Goal: Task Accomplishment & Management: Use online tool/utility

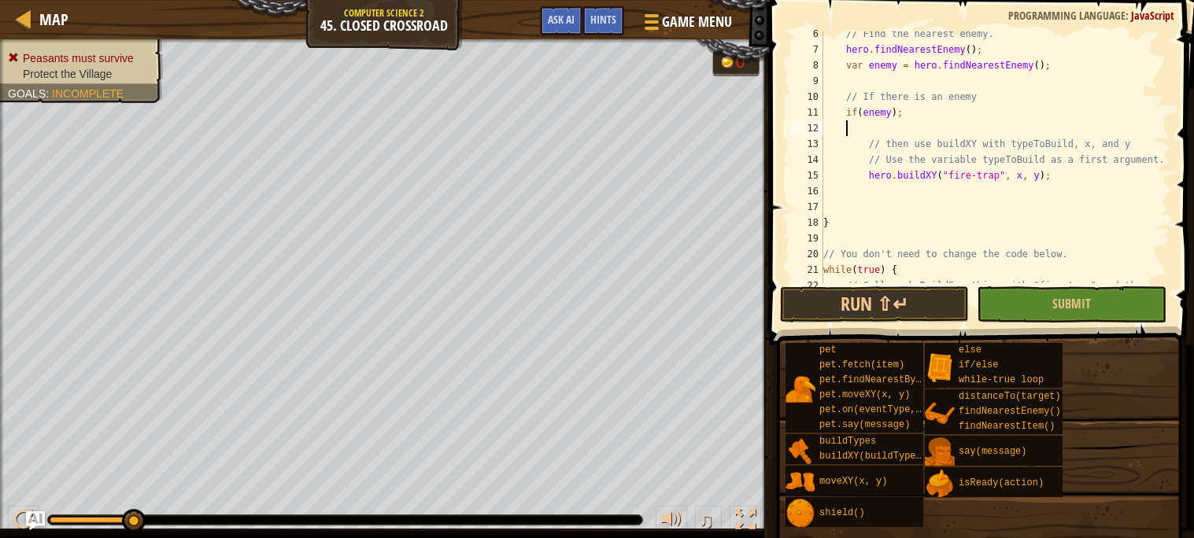
scroll to position [83, 0]
click at [968, 201] on div "// Find the nearest enemy. hero . findNearestEnemy ( ) ; var enemy = hero . fin…" at bounding box center [995, 175] width 350 height 299
click at [1076, 301] on span "Submit" at bounding box center [1071, 303] width 39 height 17
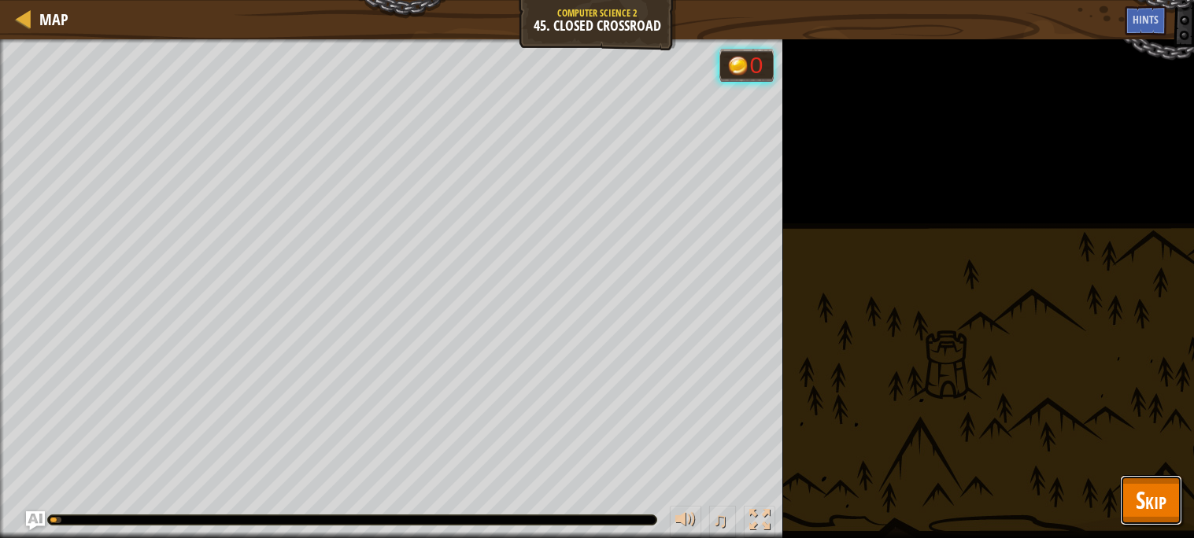
click at [1144, 510] on span "Skip" at bounding box center [1150, 500] width 31 height 32
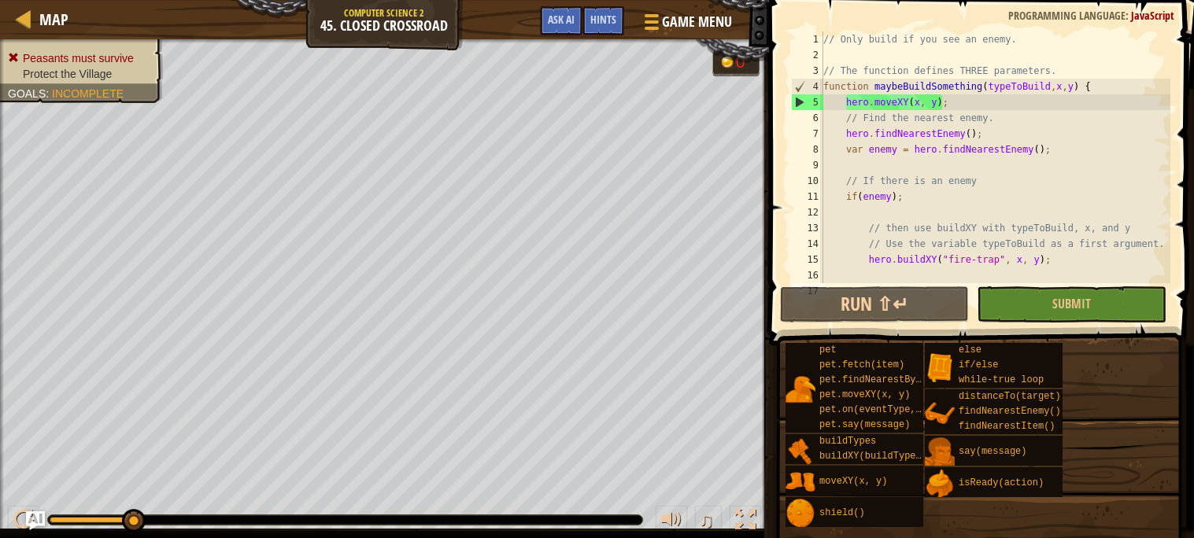
scroll to position [0, 0]
drag, startPoint x: 448, startPoint y: 24, endPoint x: 364, endPoint y: 17, distance: 84.6
click at [364, 17] on div "Map Computer Science 2 45. Closed Crossroad Game Menu Done Hints Ask AI" at bounding box center [384, 19] width 769 height 39
drag, startPoint x: 345, startPoint y: 9, endPoint x: 462, endPoint y: 41, distance: 121.6
click at [462, 41] on div "Map Computer Science 2 45. Closed Crossroad Game Menu Done Hints Ask AI // Only…" at bounding box center [597, 269] width 1194 height 538
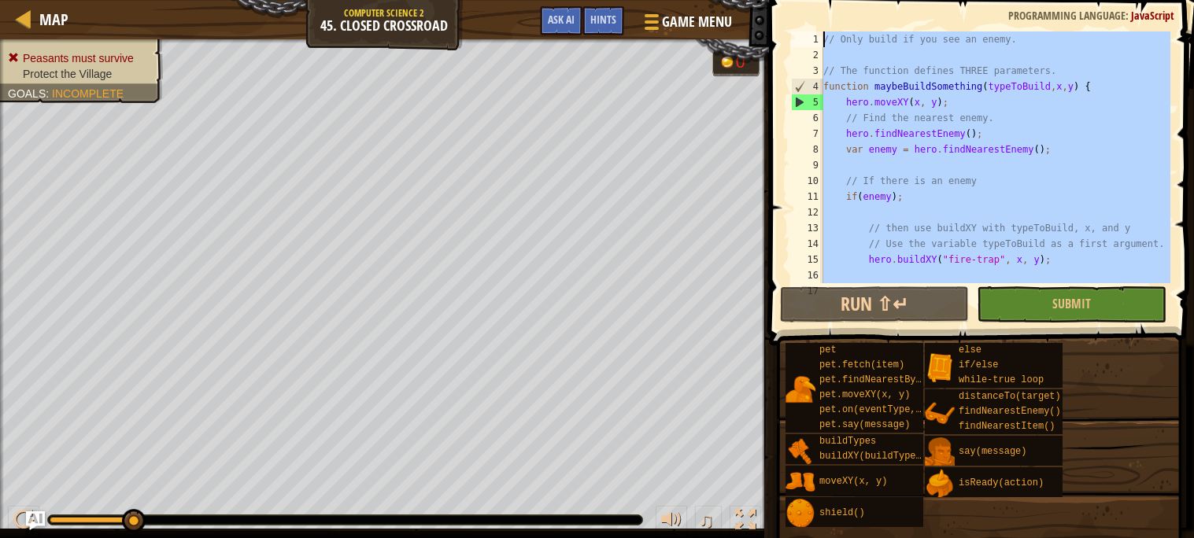
drag, startPoint x: 1102, startPoint y: 257, endPoint x: 777, endPoint y: -44, distance: 443.8
click at [777, 0] on html "Map Computer Science 2 45. Closed Crossroad Game Menu Done Hints Ask AI // Only…" at bounding box center [597, 0] width 1194 height 0
type textarea "// Only build if you see an enemy."
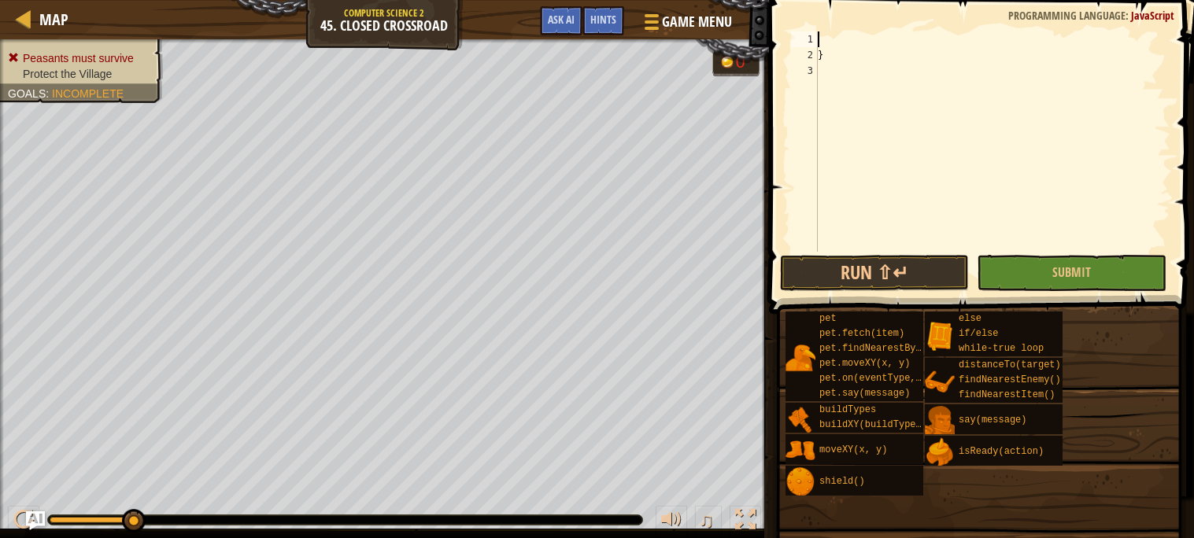
scroll to position [6, 0]
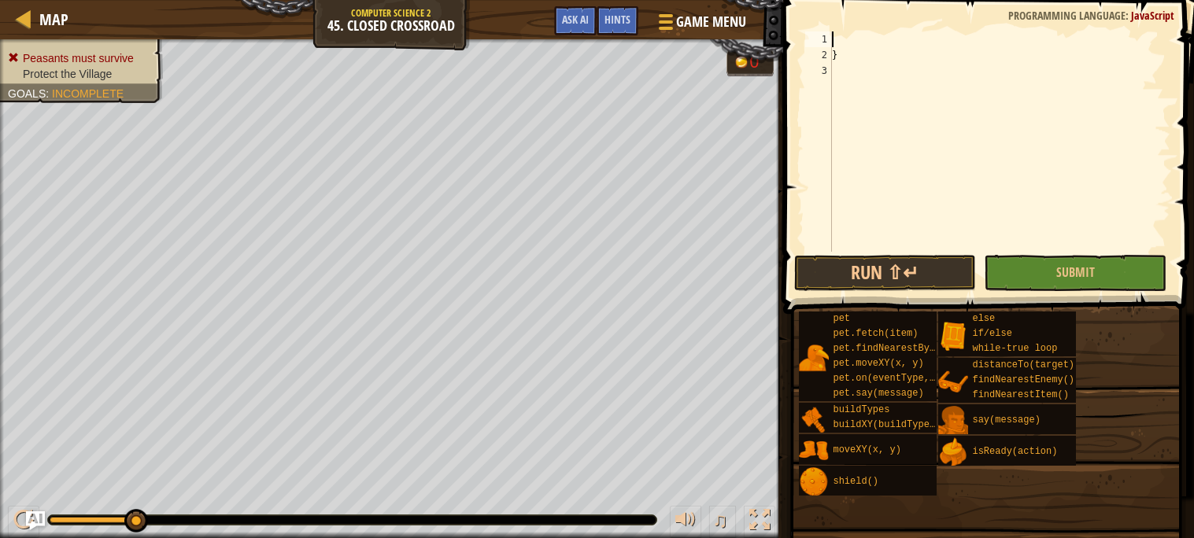
click at [864, 54] on div "}" at bounding box center [999, 157] width 341 height 252
type textarea "}"
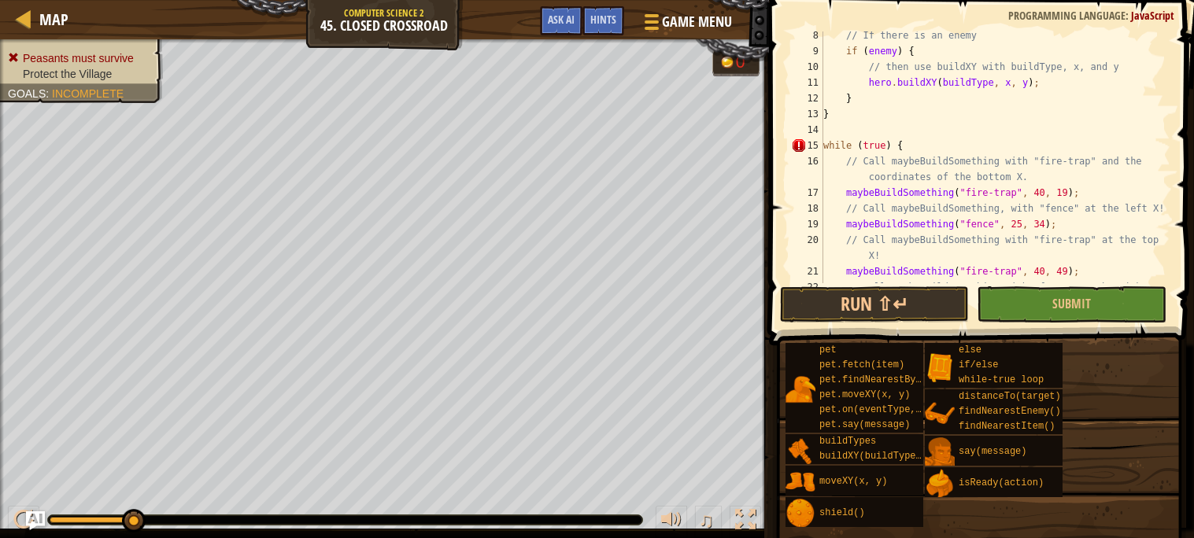
scroll to position [114, 0]
click at [870, 291] on button "Run ⇧↵" at bounding box center [874, 304] width 189 height 36
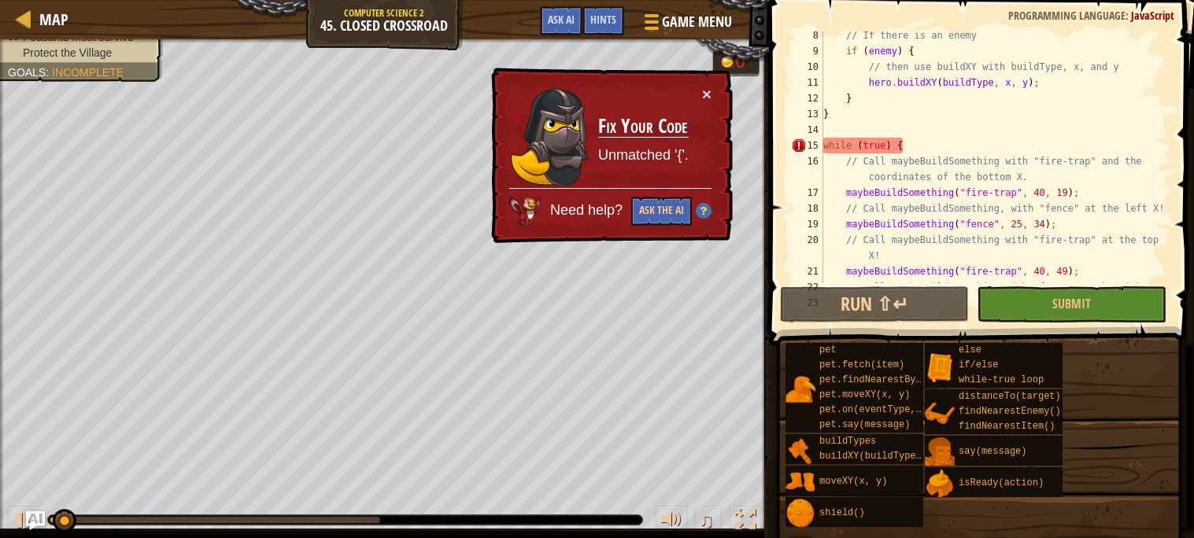
click at [858, 149] on div "// If there is an enemy if ( enemy ) { // then use buildXY with buildType, x, a…" at bounding box center [995, 169] width 350 height 283
click at [862, 146] on div "// If there is an enemy if ( enemy ) { // then use buildXY with buildType, x, a…" at bounding box center [995, 169] width 350 height 283
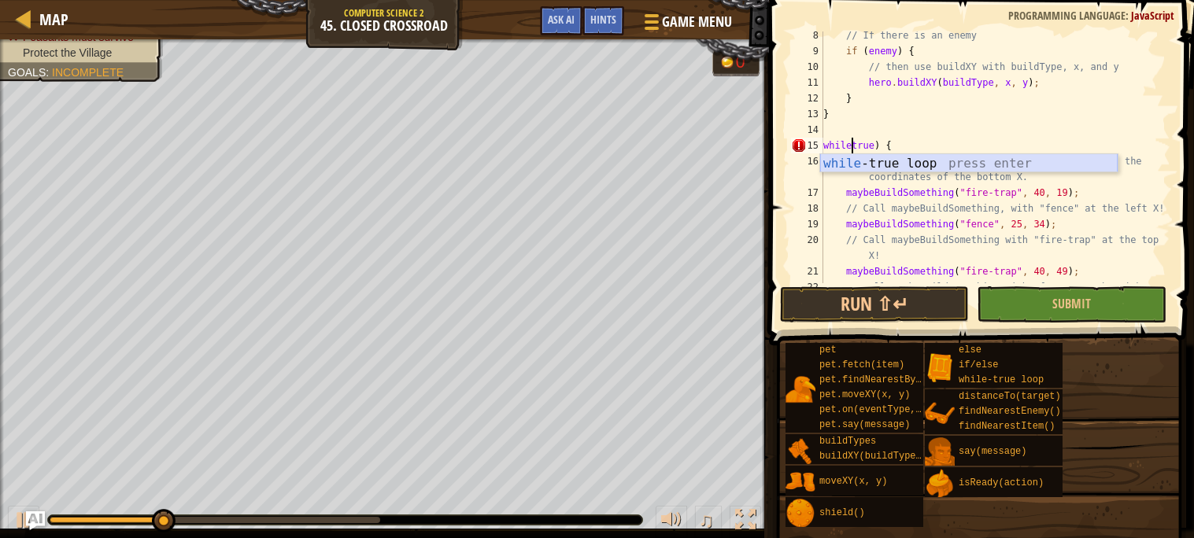
type textarea "while-true) {"
click at [892, 160] on div "while- true loop press enter" at bounding box center [968, 182] width 297 height 57
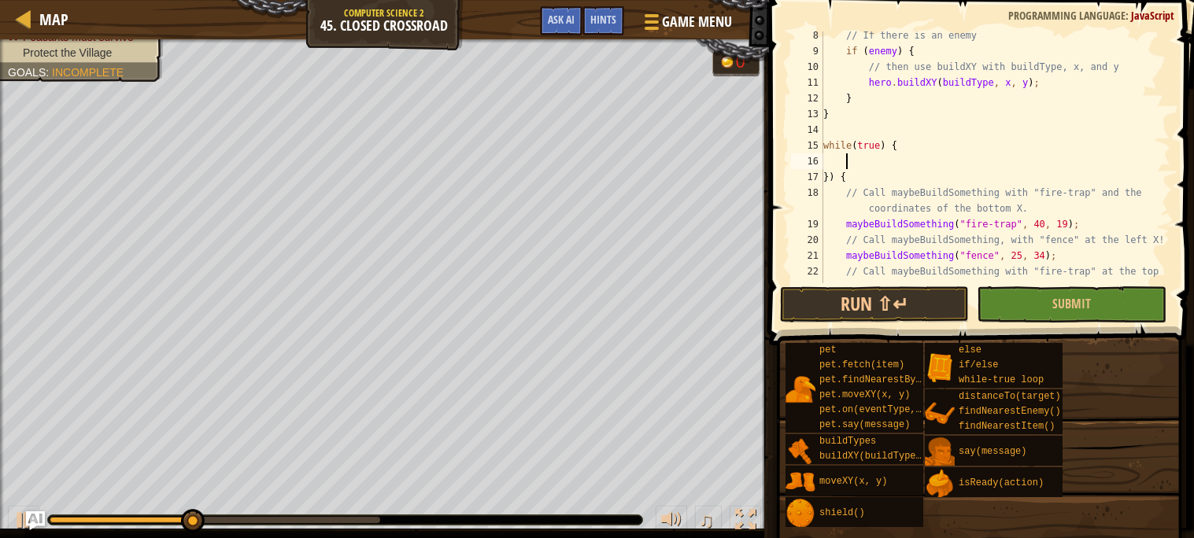
scroll to position [6, 1]
drag, startPoint x: 836, startPoint y: 178, endPoint x: 822, endPoint y: 175, distance: 13.6
click at [822, 175] on div "8 9 10 11 12 13 14 15 16 17 18 19 20 21 22 23 // If there is an enemy if ( enem…" at bounding box center [979, 157] width 382 height 252
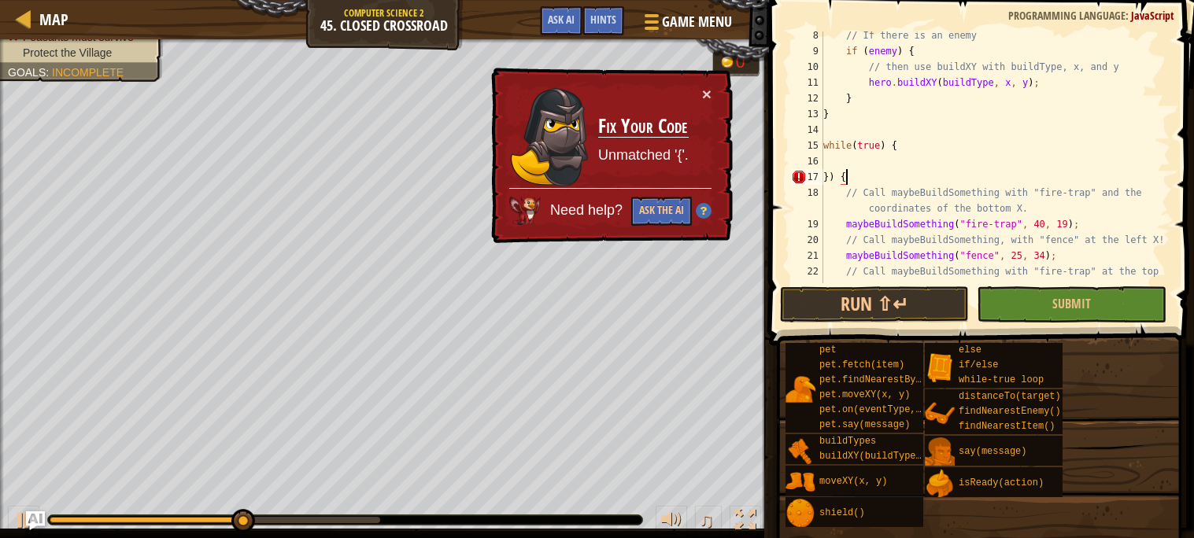
click at [854, 175] on div "// If there is an enemy if ( enemy ) { // then use buildXY with buildType, x, a…" at bounding box center [995, 177] width 350 height 299
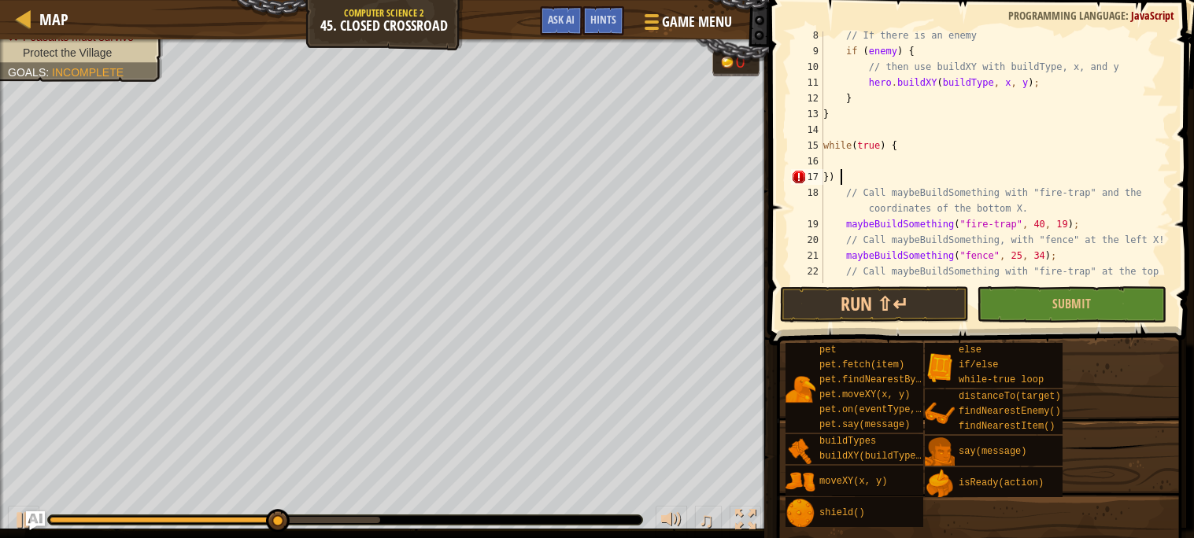
scroll to position [6, 0]
type textarea "}"
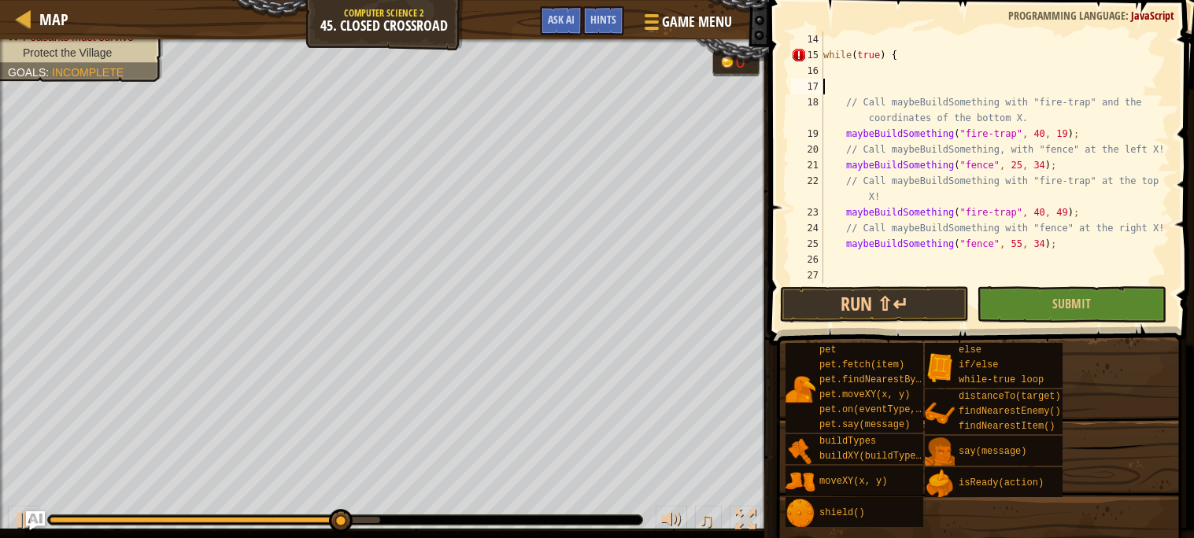
scroll to position [204, 0]
click at [882, 260] on div "while ( true ) { // Call maybeBuildSomething with "fire-trap" and the coordinat…" at bounding box center [995, 172] width 350 height 283
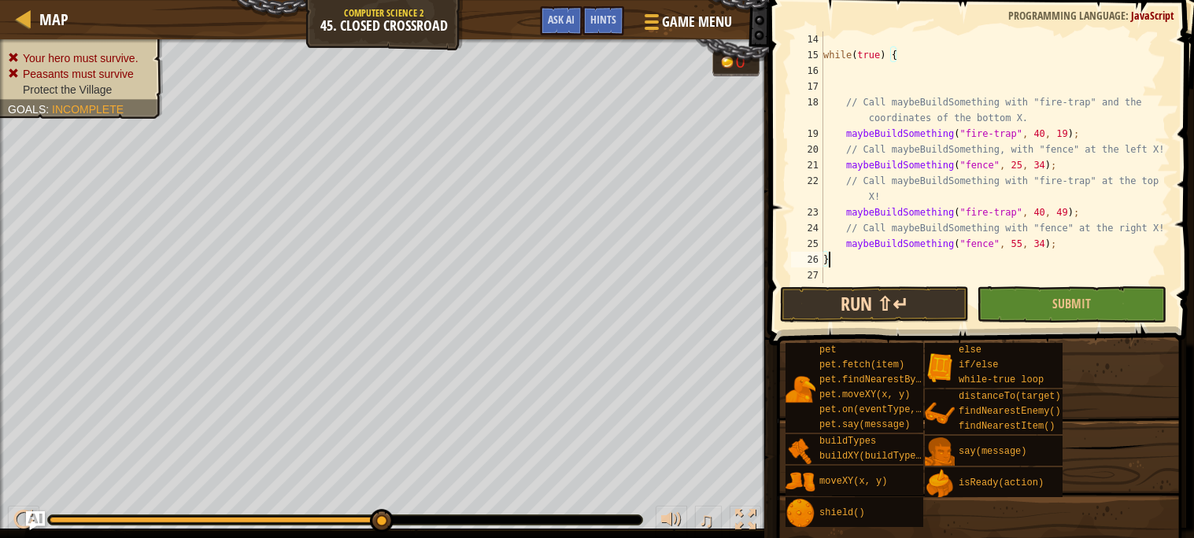
type textarea "}"
click at [928, 302] on button "Run ⇧↵" at bounding box center [874, 304] width 189 height 36
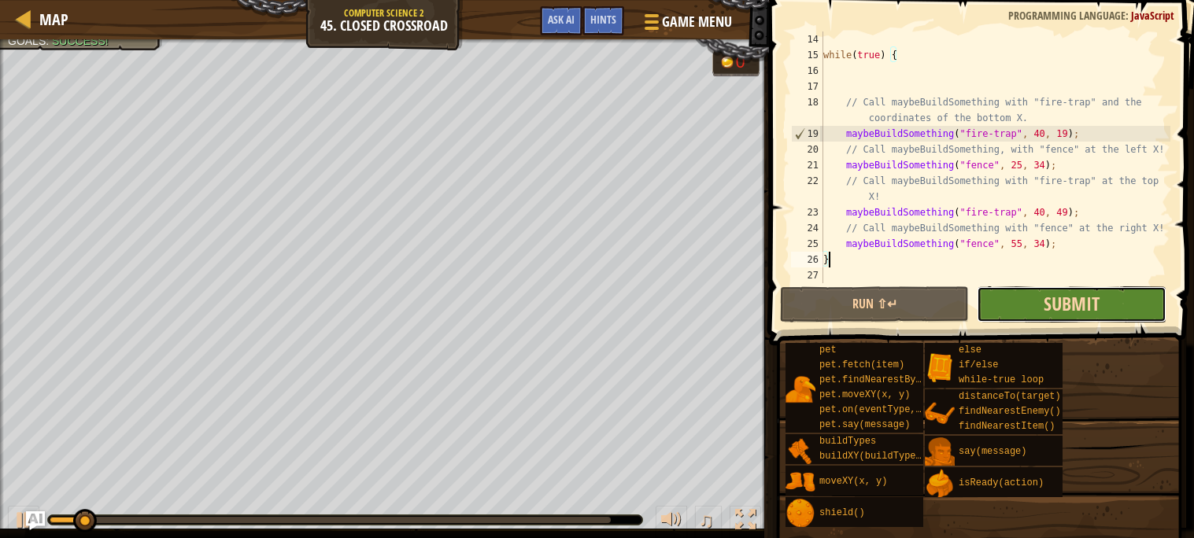
click at [1046, 304] on span "Submit" at bounding box center [1071, 303] width 56 height 25
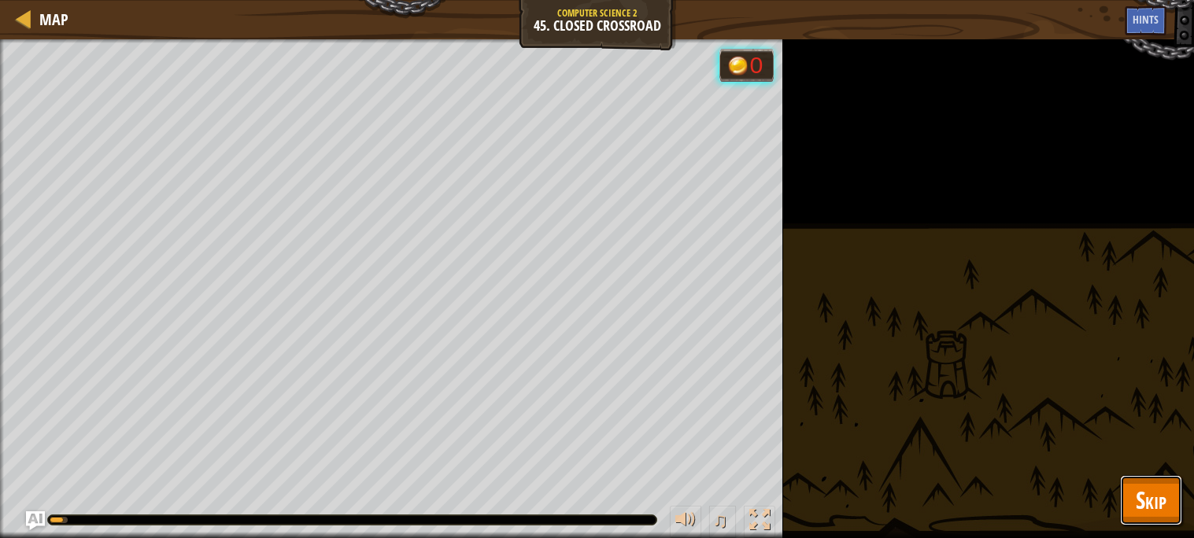
click at [1144, 511] on span "Skip" at bounding box center [1150, 500] width 31 height 32
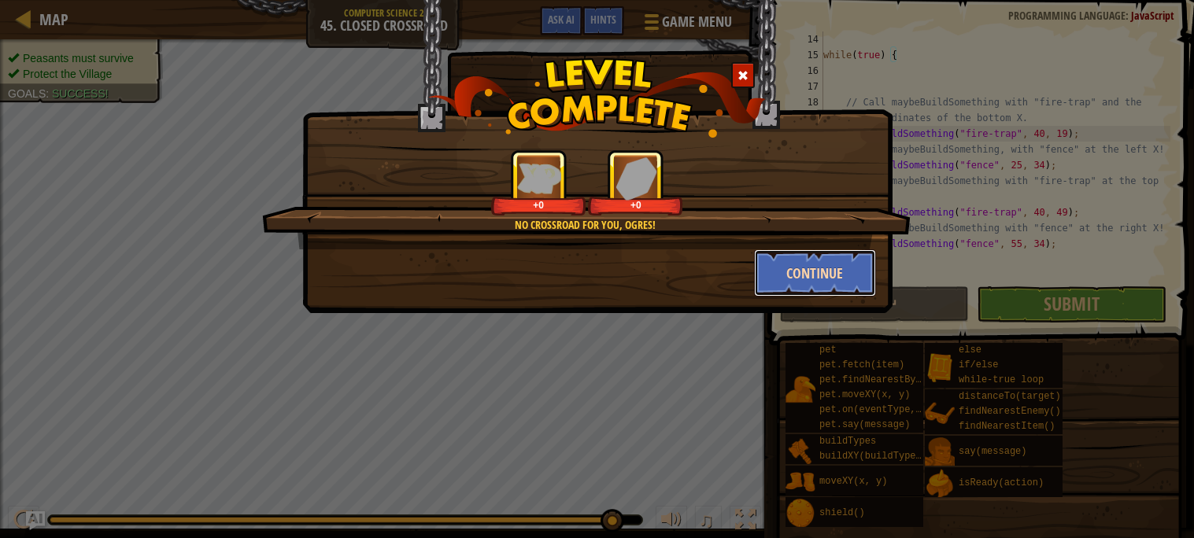
click at [813, 275] on button "Continue" at bounding box center [815, 272] width 122 height 47
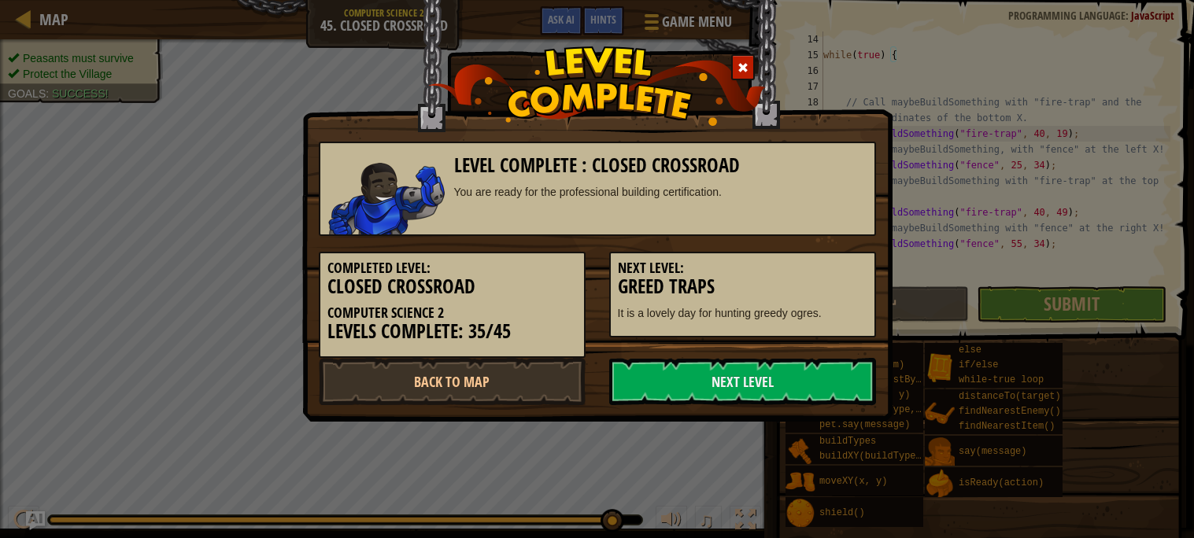
click at [722, 408] on div "Level Complete : Closed Crossroad You are ready for the professional building c…" at bounding box center [597, 211] width 590 height 422
click at [684, 382] on link "Next Level" at bounding box center [742, 381] width 267 height 47
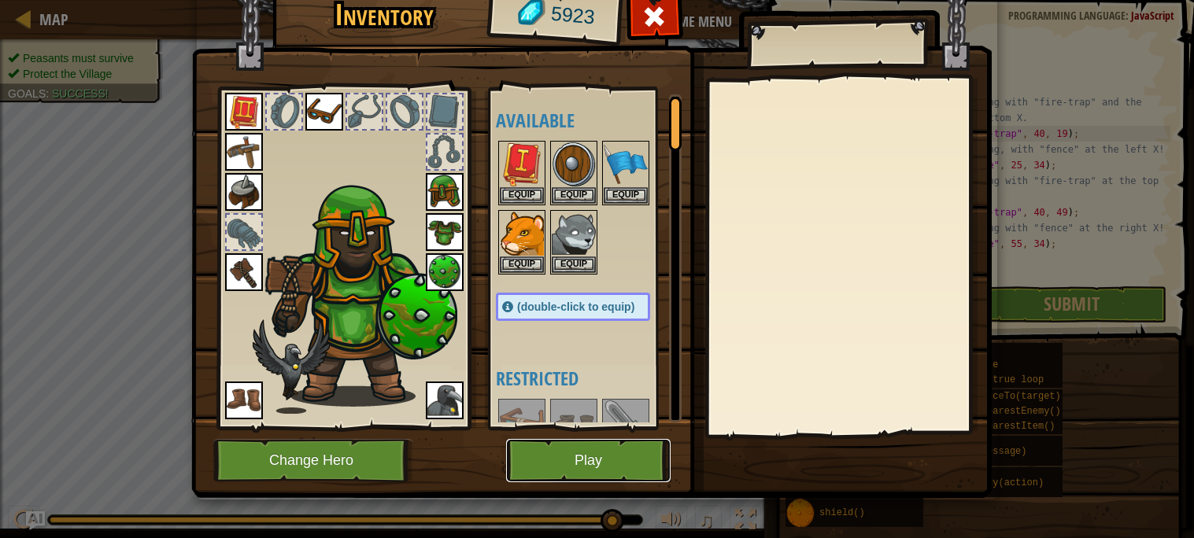
click at [550, 476] on button "Play" at bounding box center [588, 460] width 164 height 43
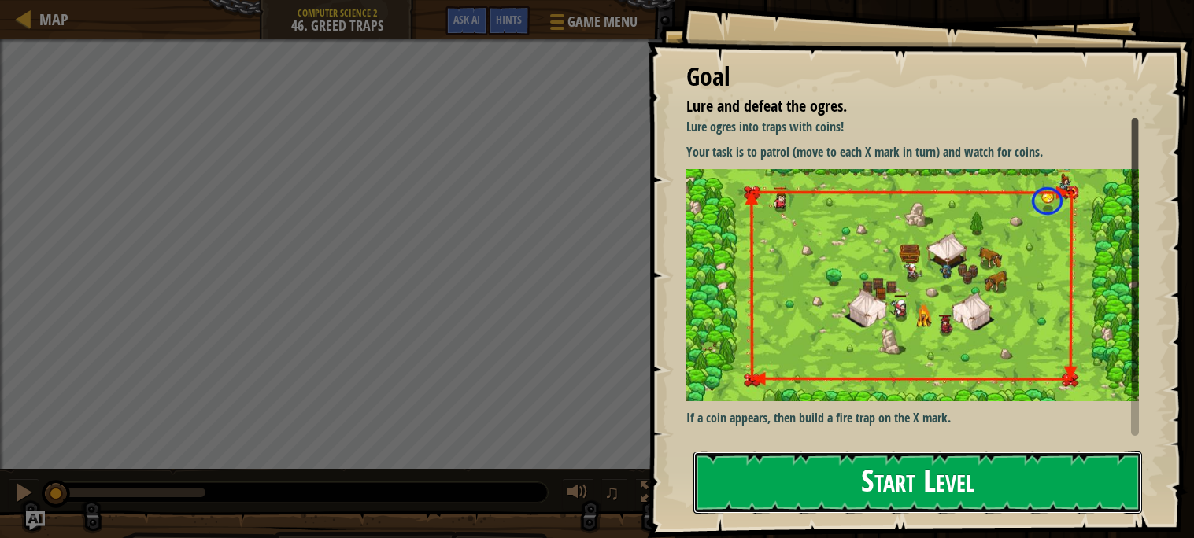
click at [893, 465] on button "Start Level" at bounding box center [917, 483] width 448 height 62
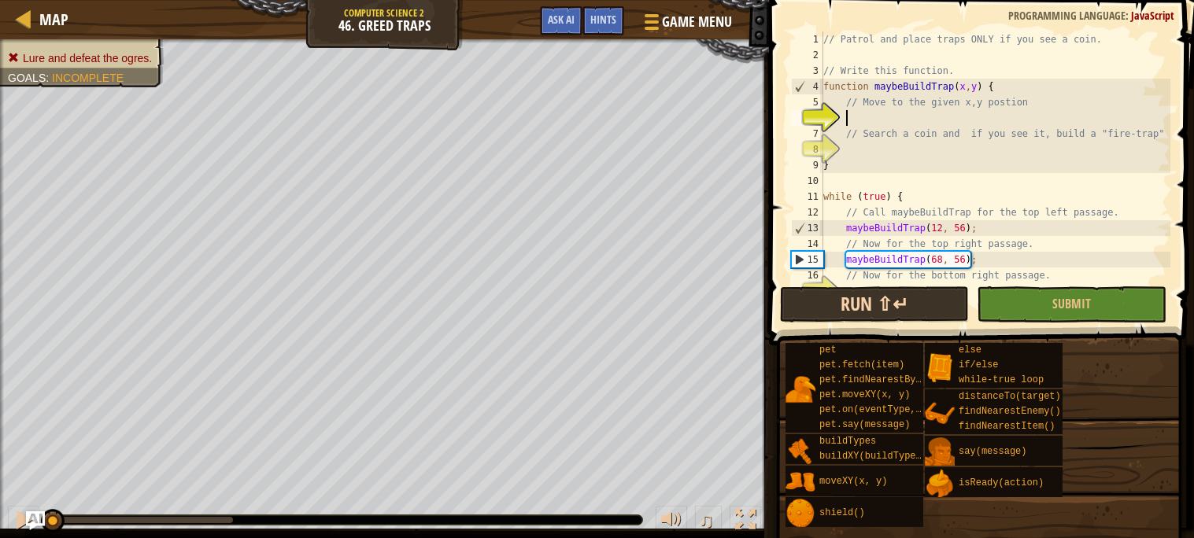
type textarea "v"
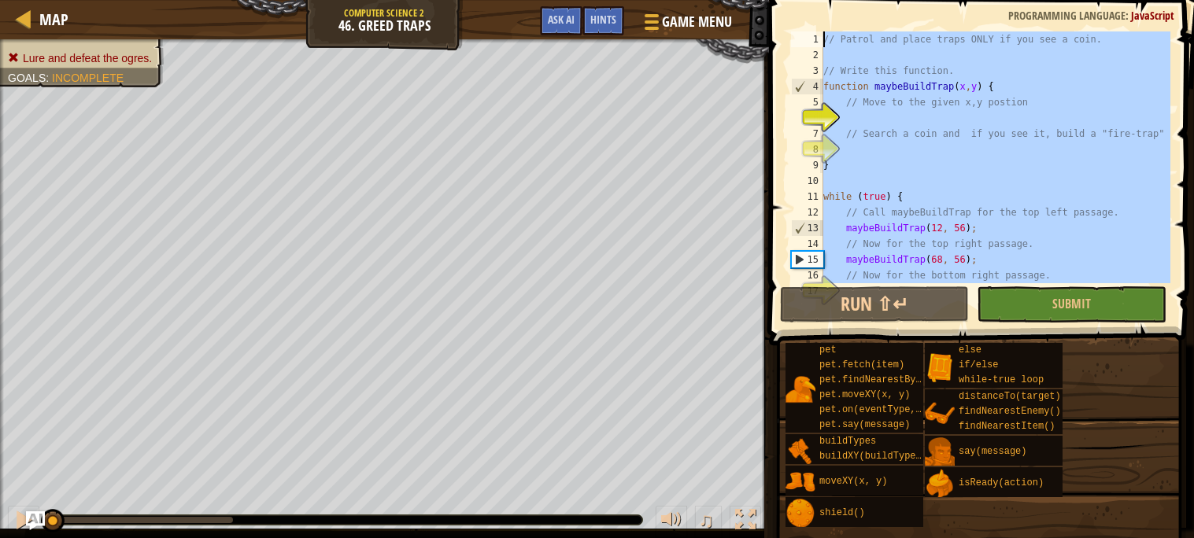
drag, startPoint x: 1004, startPoint y: 257, endPoint x: 672, endPoint y: -95, distance: 483.7
click at [672, 0] on html "Map Computer Science 2 46. Greed Traps Game Menu Done Hints Ask AI 1 הההההההההה…" at bounding box center [597, 0] width 1194 height 0
type textarea "// Patrol and place traps ONLY if you see a coin."
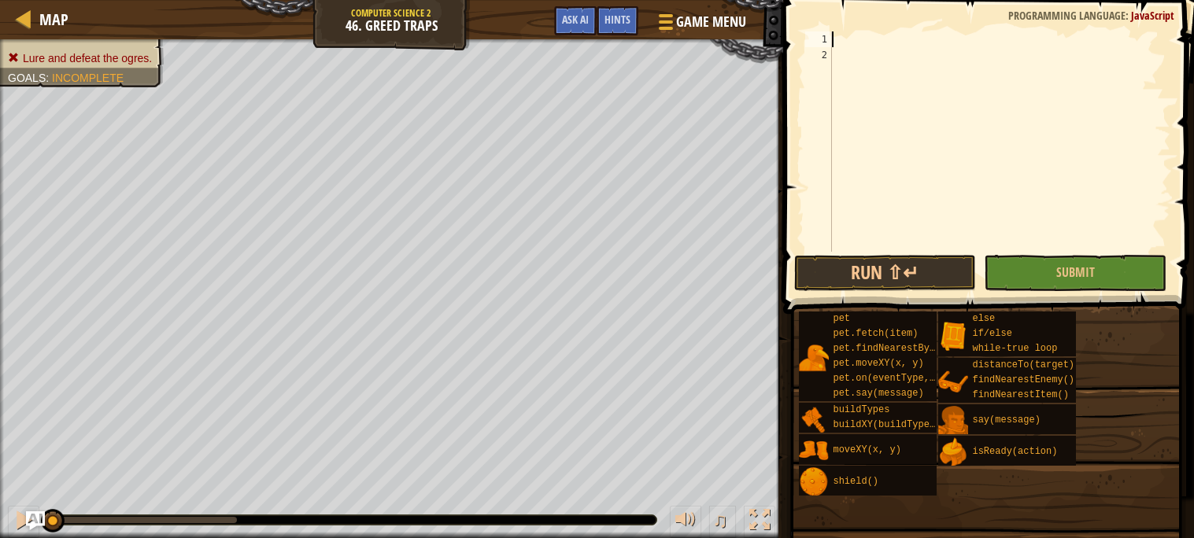
scroll to position [188, 0]
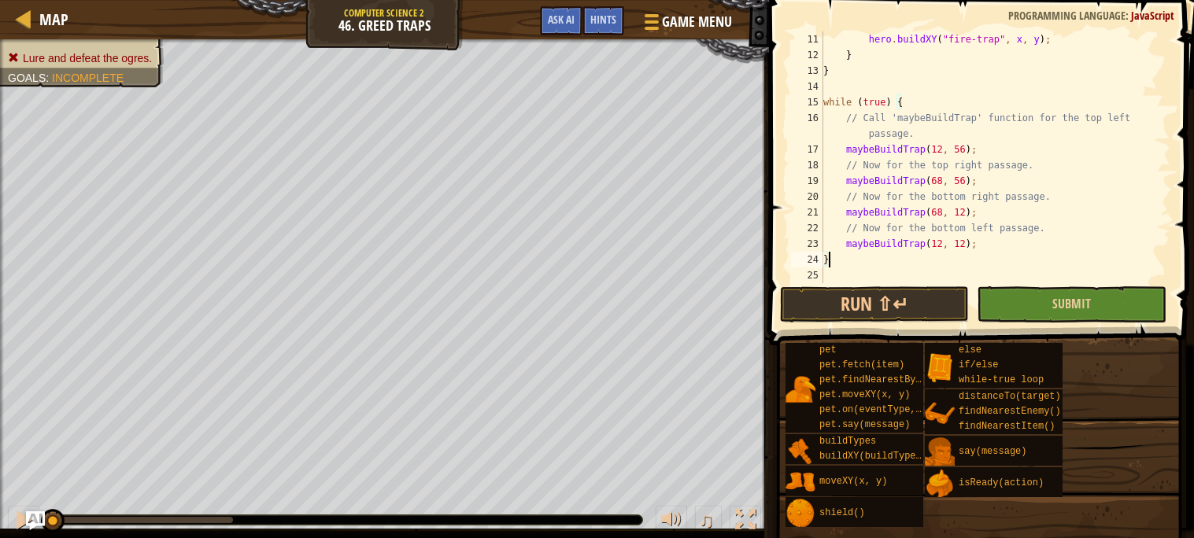
type textarea "}"
click at [1021, 302] on button "Submit" at bounding box center [1070, 304] width 189 height 36
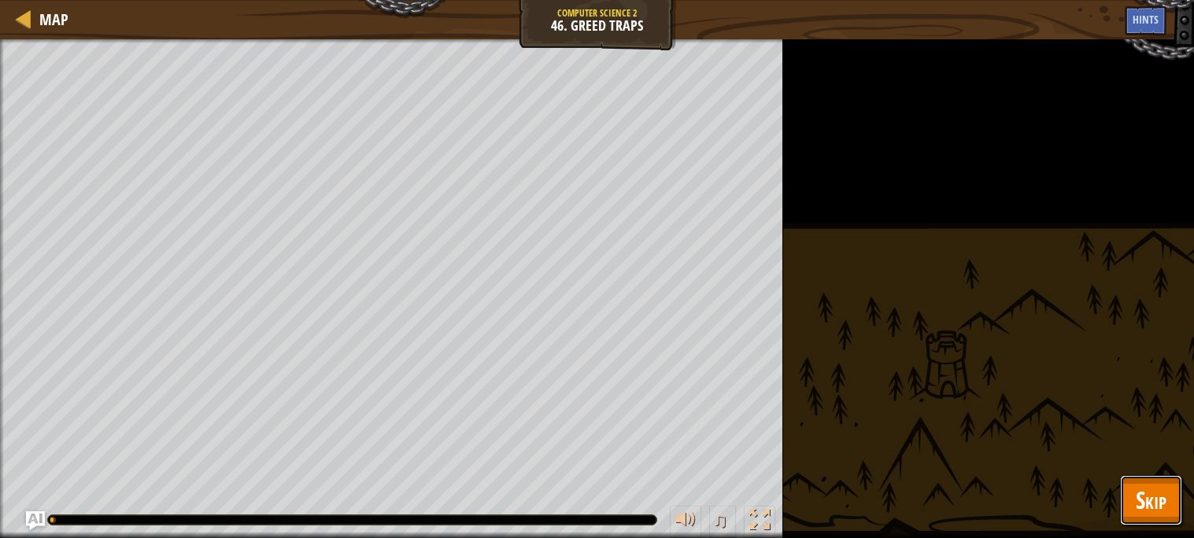
click at [1136, 505] on span "Skip" at bounding box center [1150, 500] width 31 height 32
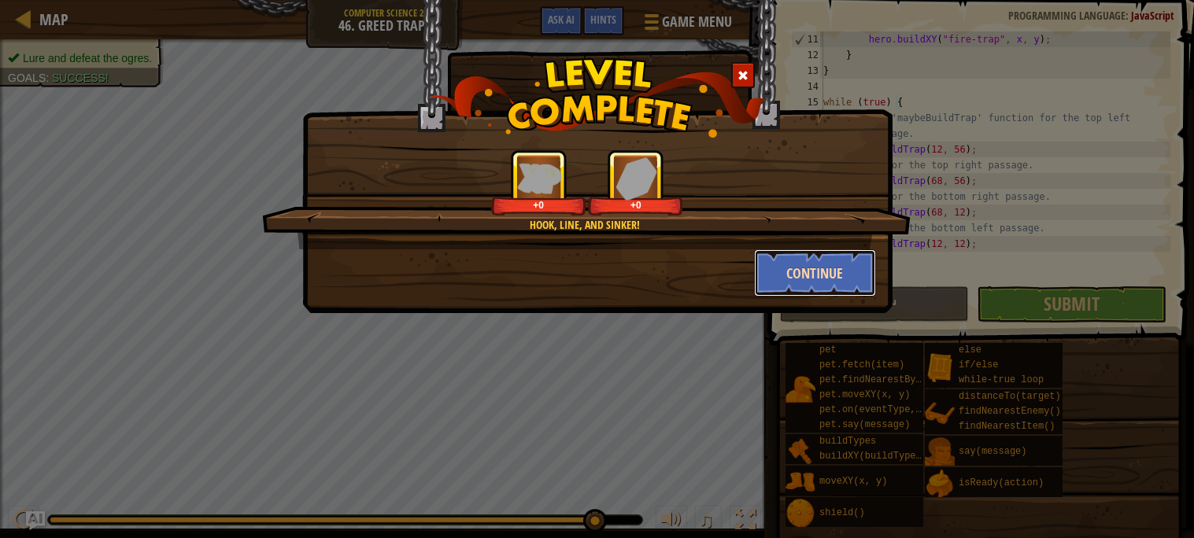
click at [816, 257] on button "Continue" at bounding box center [815, 272] width 122 height 47
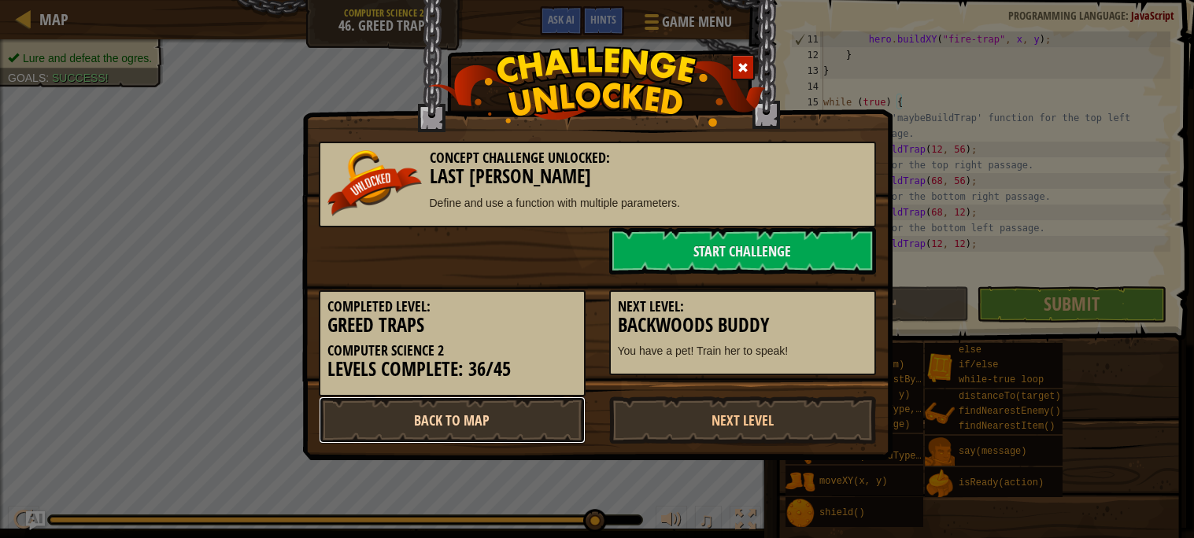
click at [482, 421] on link "Back to Map" at bounding box center [452, 420] width 267 height 47
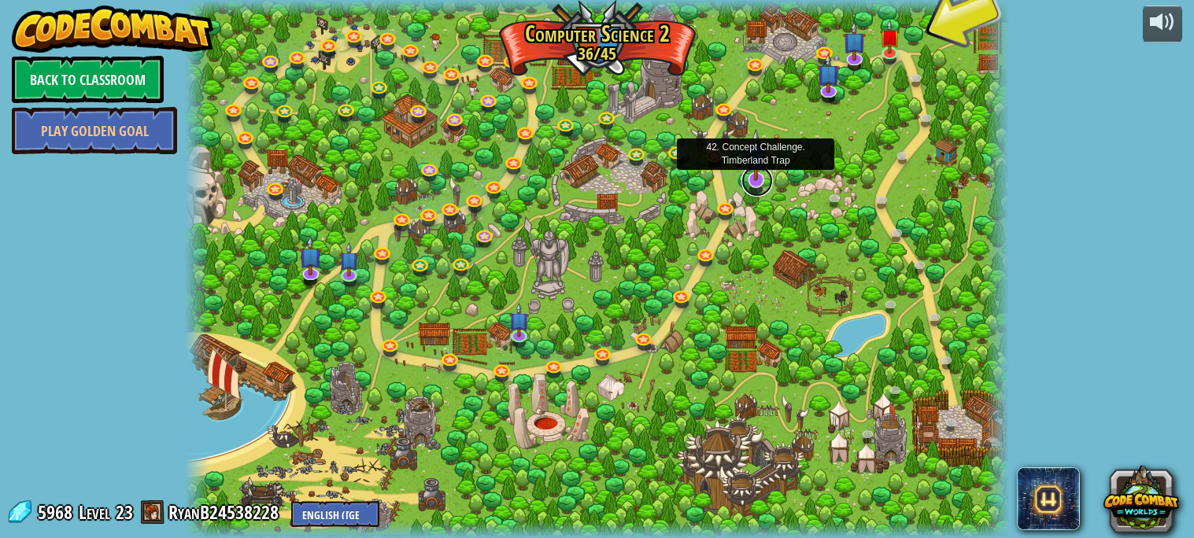
click at [755, 182] on link at bounding box center [756, 180] width 31 height 31
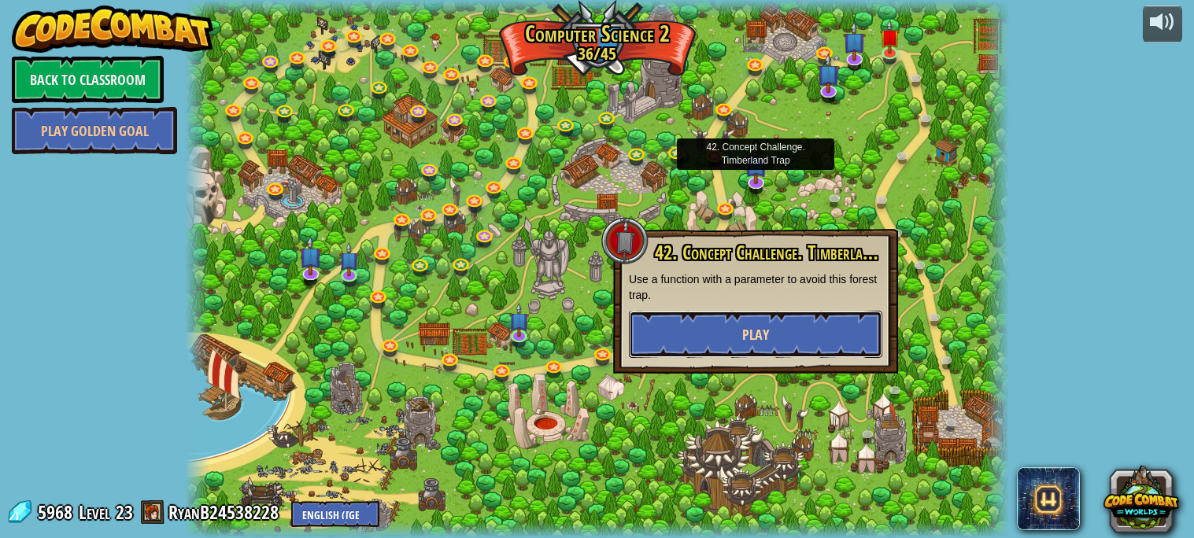
click at [761, 339] on span "Play" at bounding box center [755, 335] width 27 height 20
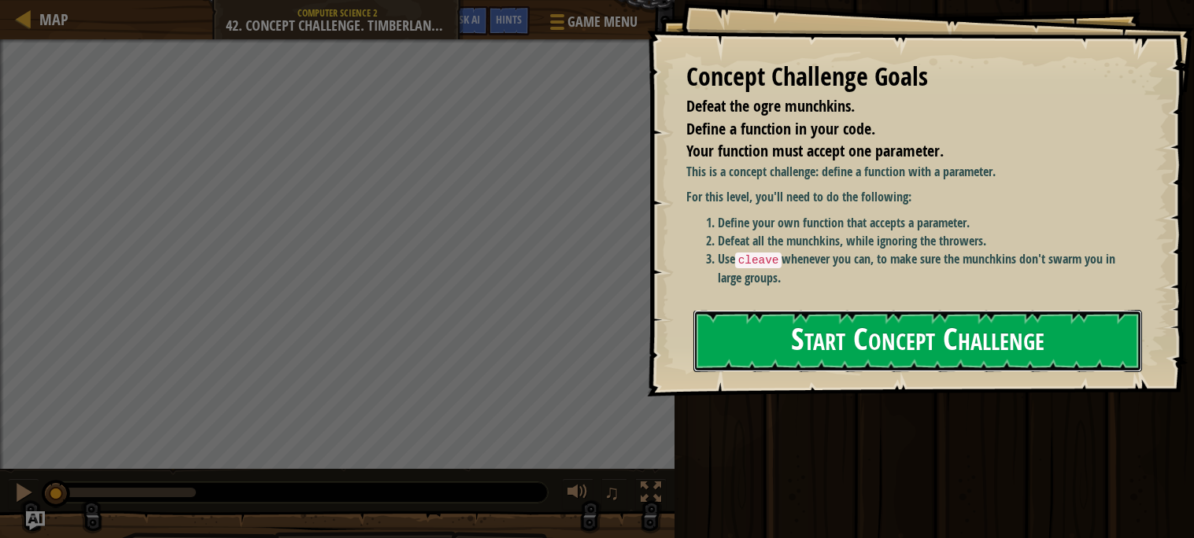
click at [846, 310] on button "Start Concept Challenge" at bounding box center [917, 341] width 448 height 62
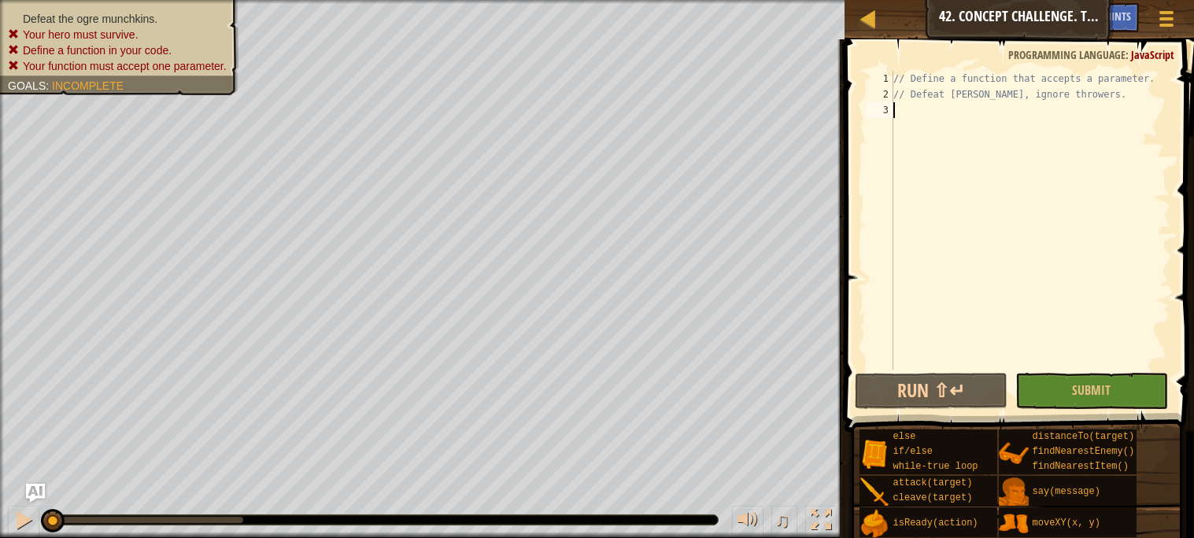
click at [1066, 8] on button "Ask AI" at bounding box center [1075, 17] width 42 height 29
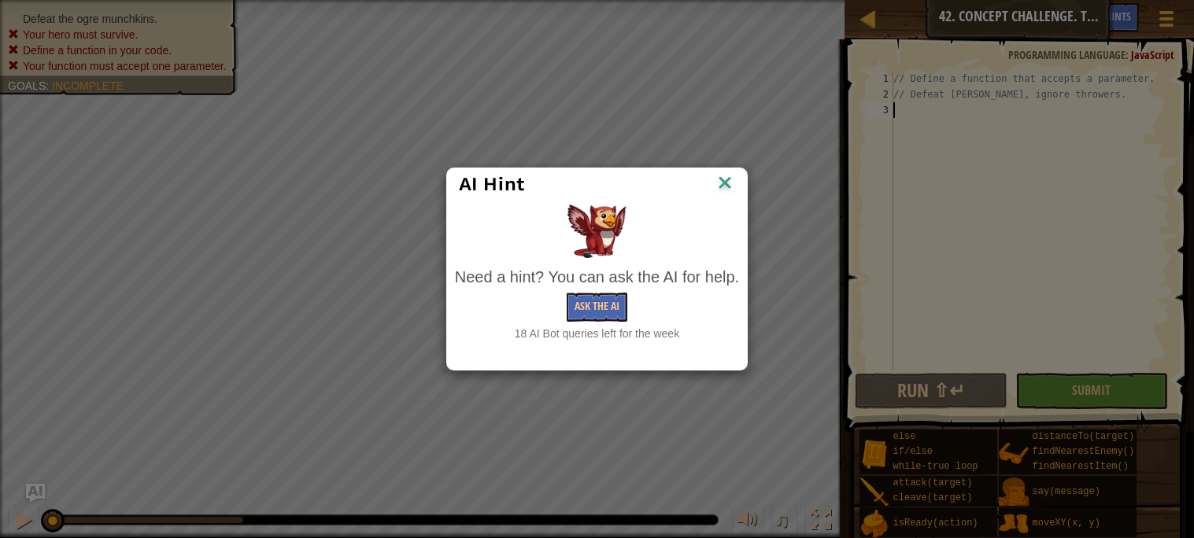
click at [722, 187] on img at bounding box center [724, 184] width 20 height 24
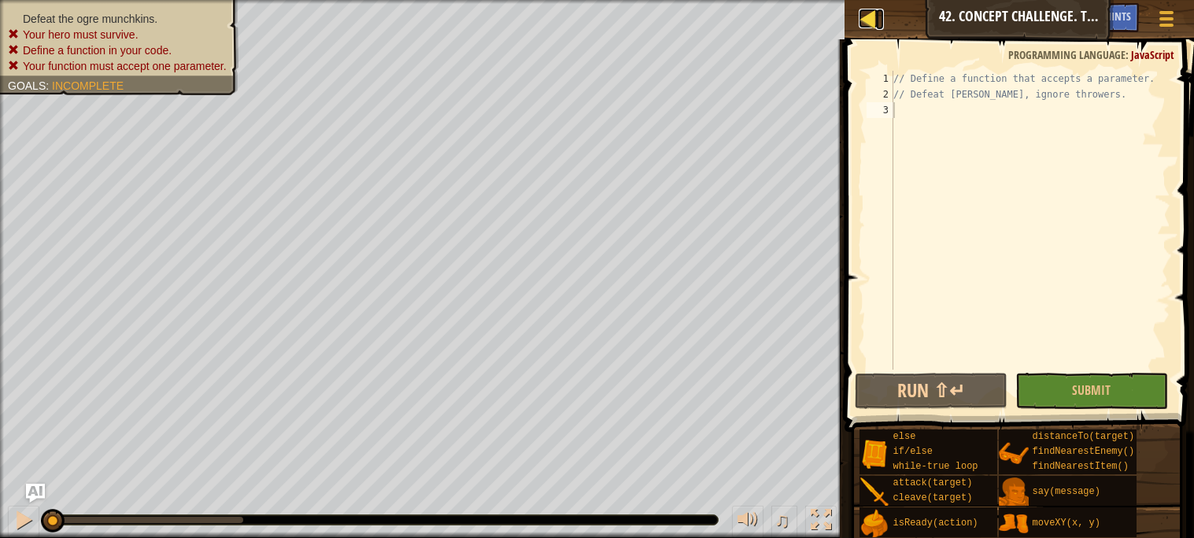
click at [866, 19] on div at bounding box center [868, 19] width 20 height 20
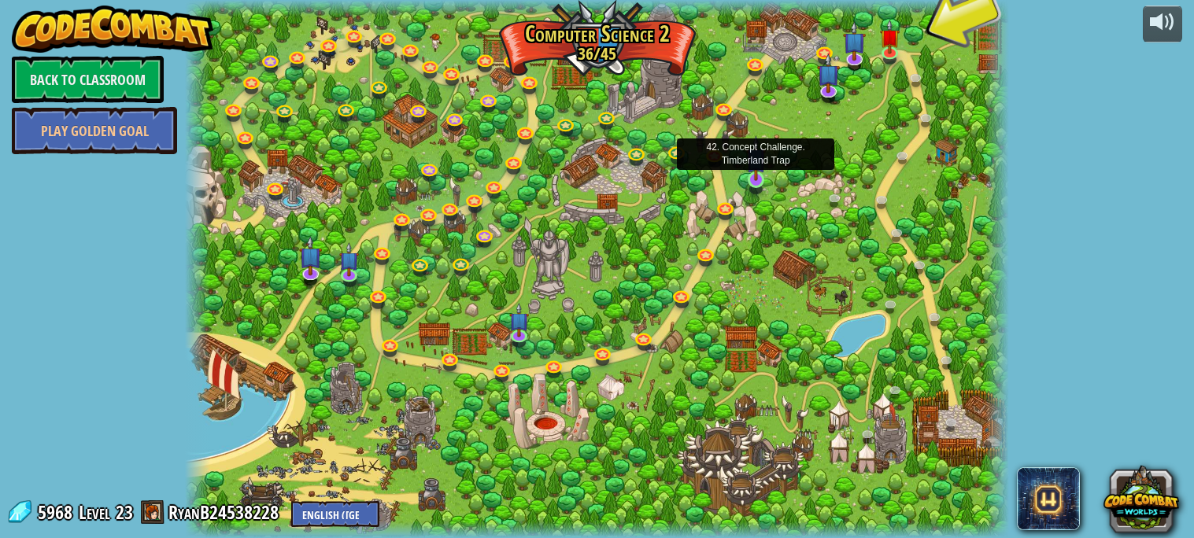
click at [751, 181] on img at bounding box center [756, 158] width 20 height 46
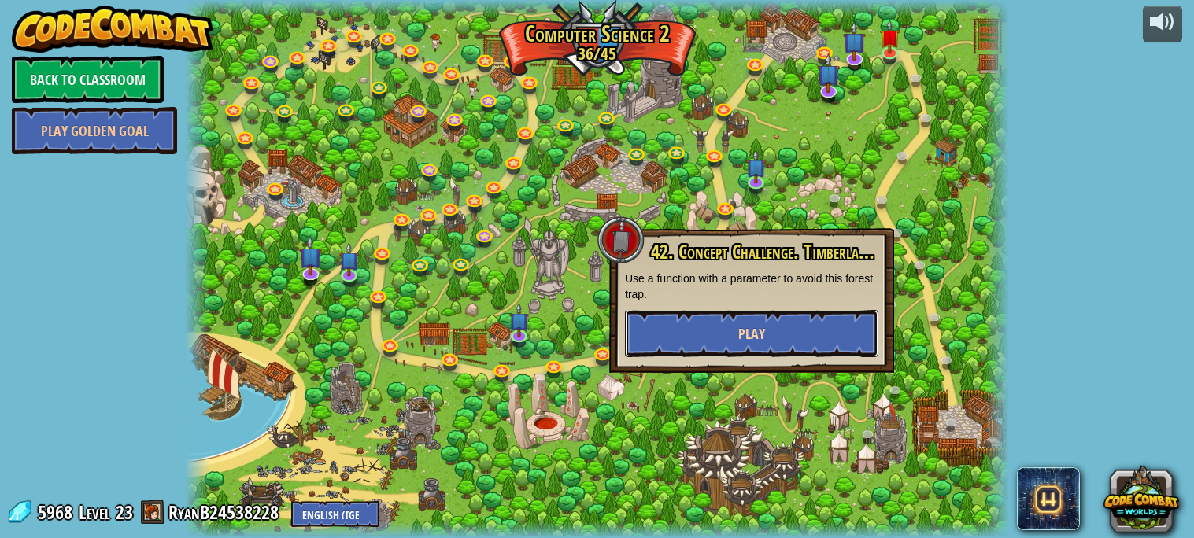
click at [798, 335] on button "Play" at bounding box center [751, 333] width 253 height 47
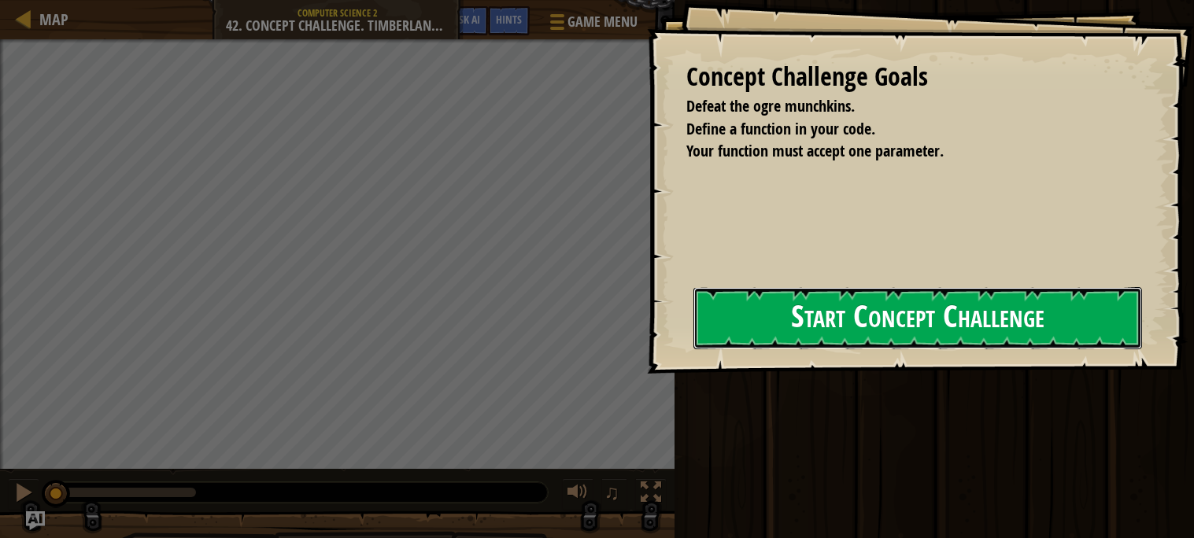
click at [794, 333] on button "Start Concept Challenge" at bounding box center [917, 318] width 448 height 62
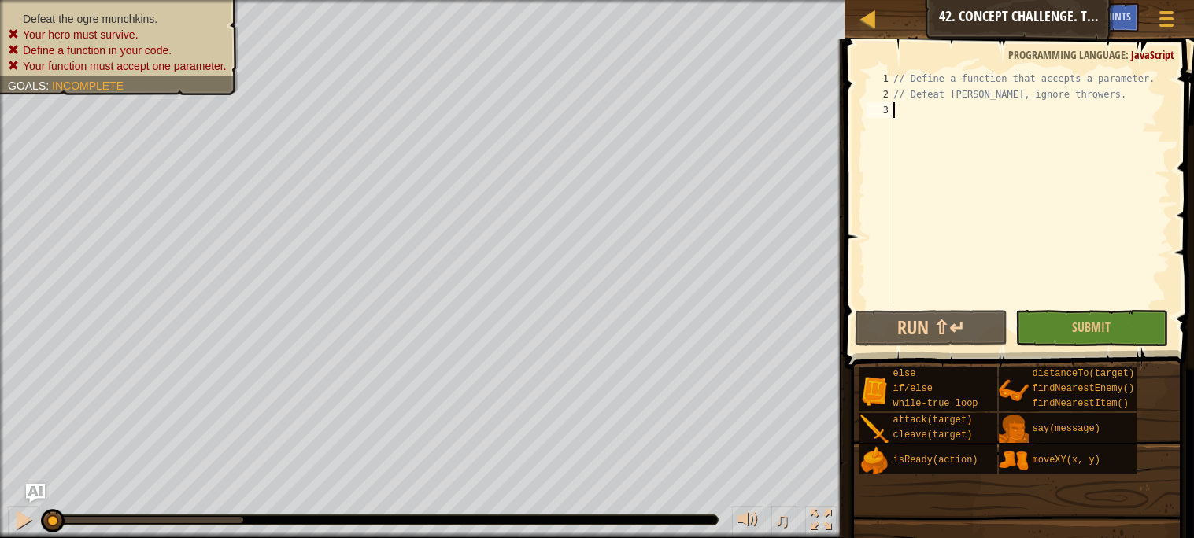
type textarea "}"
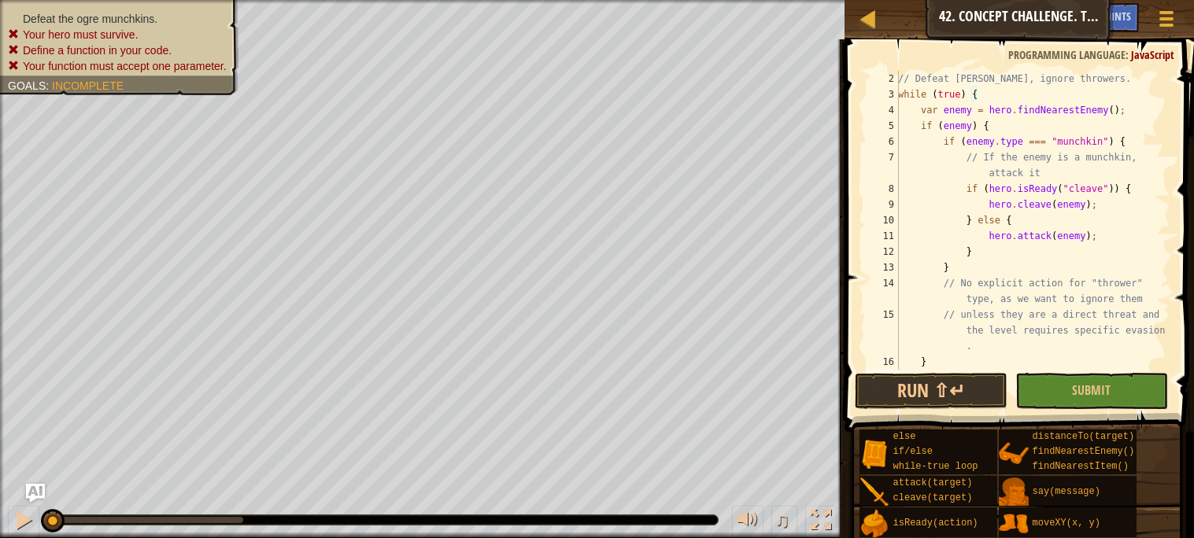
scroll to position [15, 0]
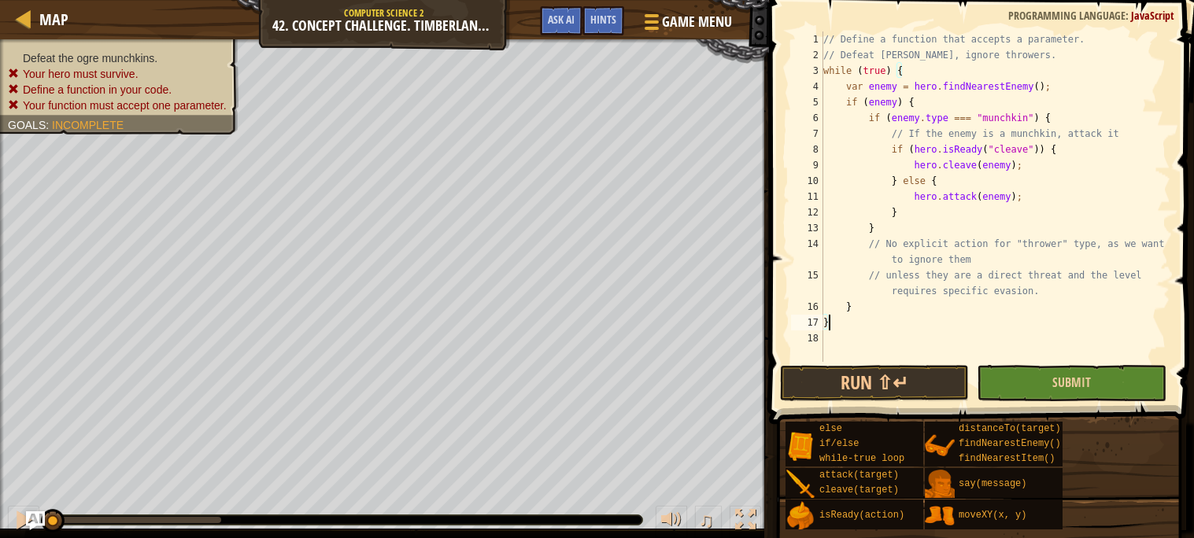
click at [1006, 356] on div "} 1 2 3 4 5 6 7 8 9 10 11 12 13 14 15 16 17 18 // Define a function that accept…" at bounding box center [979, 243] width 430 height 471
click at [1039, 389] on button "Submit" at bounding box center [1070, 383] width 189 height 36
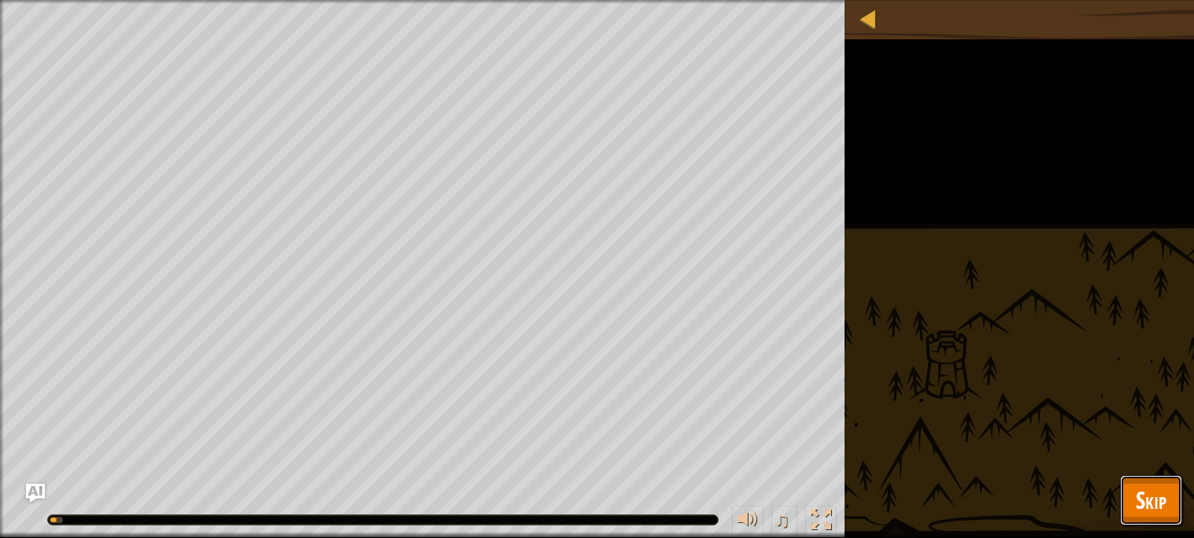
click at [1134, 500] on button "Skip" at bounding box center [1151, 500] width 62 height 50
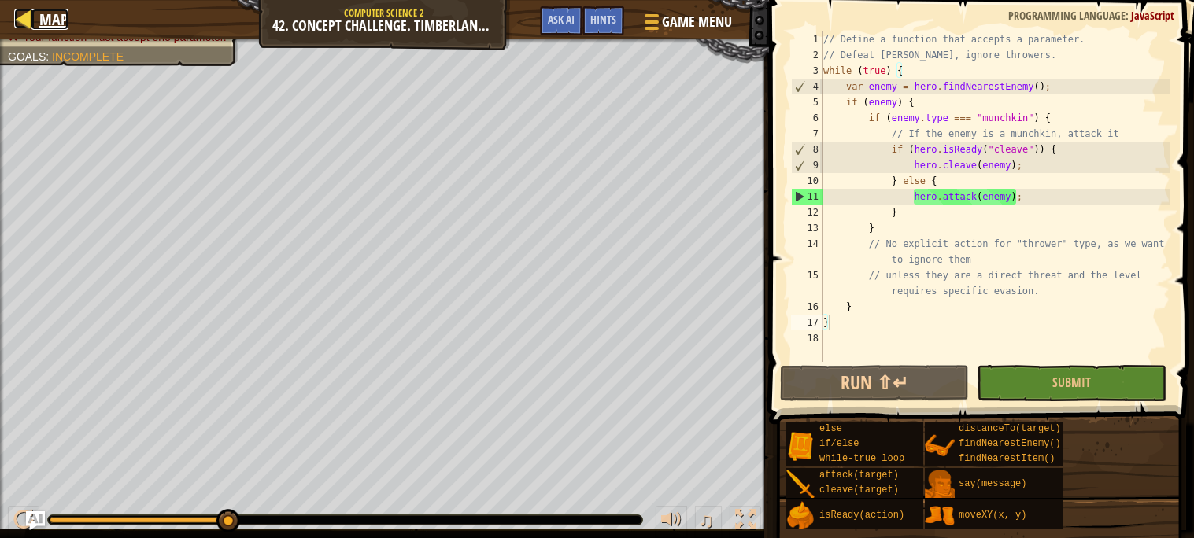
click at [51, 22] on span "Map" at bounding box center [53, 19] width 29 height 21
